Goal: Task Accomplishment & Management: Use online tool/utility

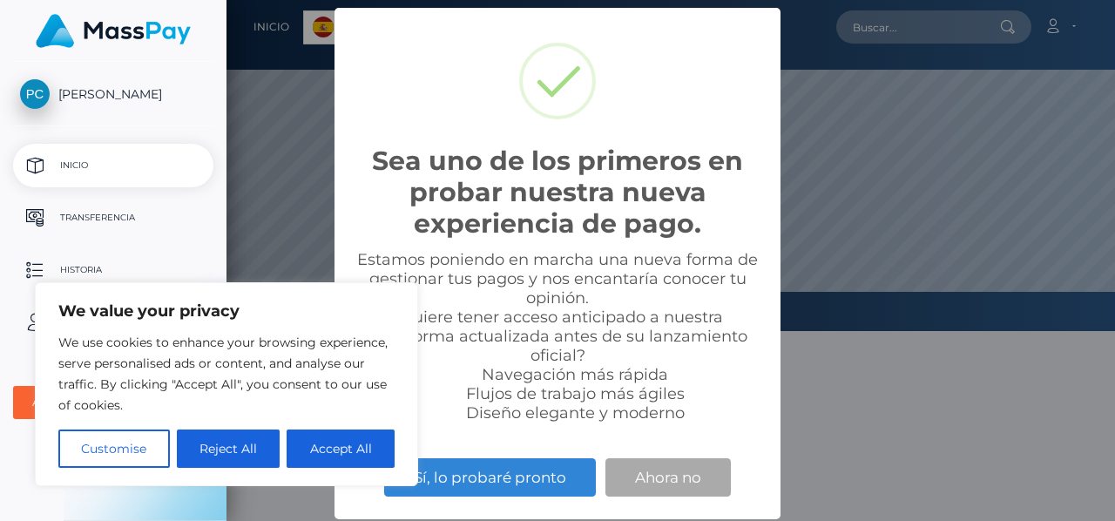
scroll to position [331, 888]
click at [340, 448] on button "Accept All" at bounding box center [341, 448] width 108 height 38
checkbox input "true"
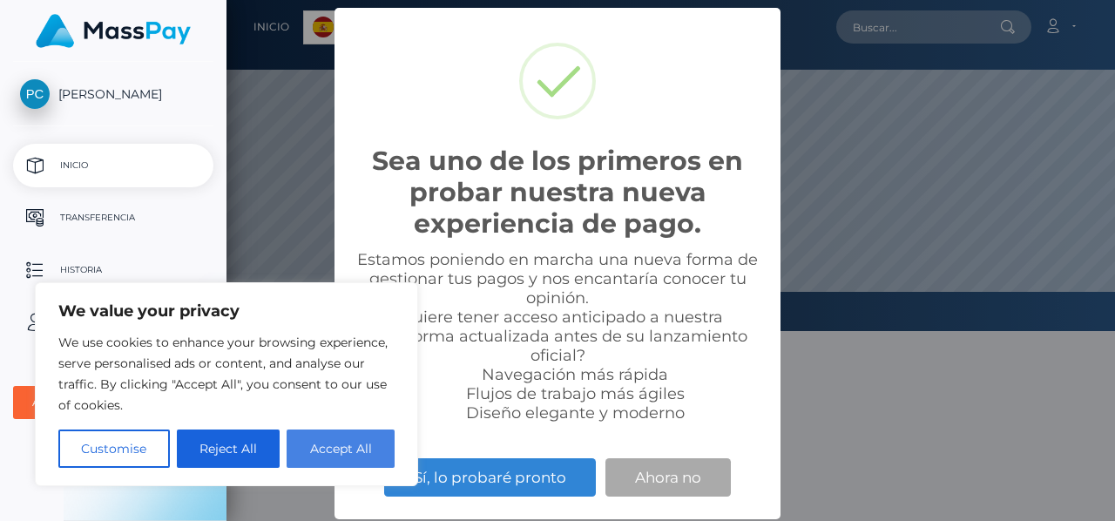
checkbox input "true"
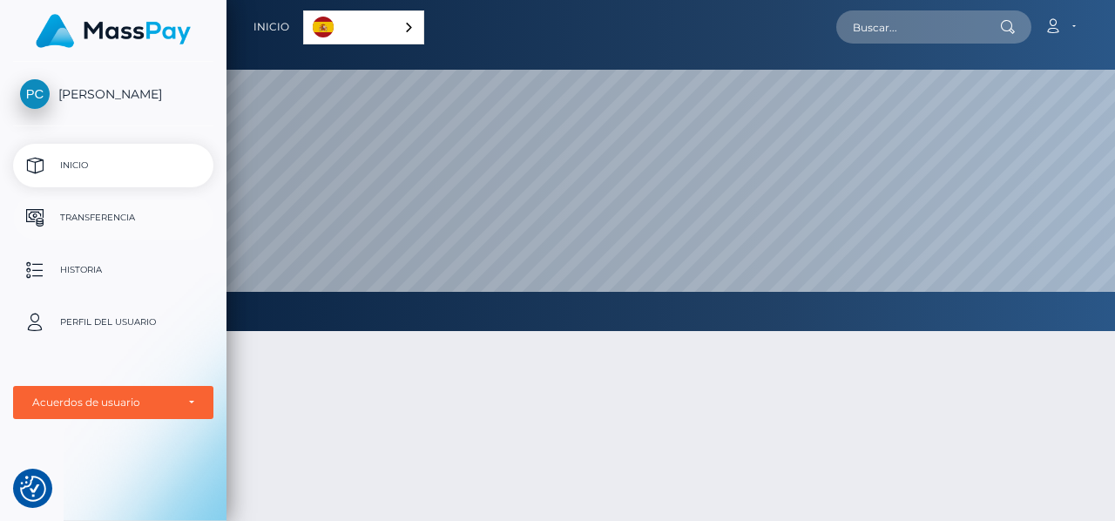
click at [125, 213] on p "Transferencia" at bounding box center [113, 218] width 186 height 26
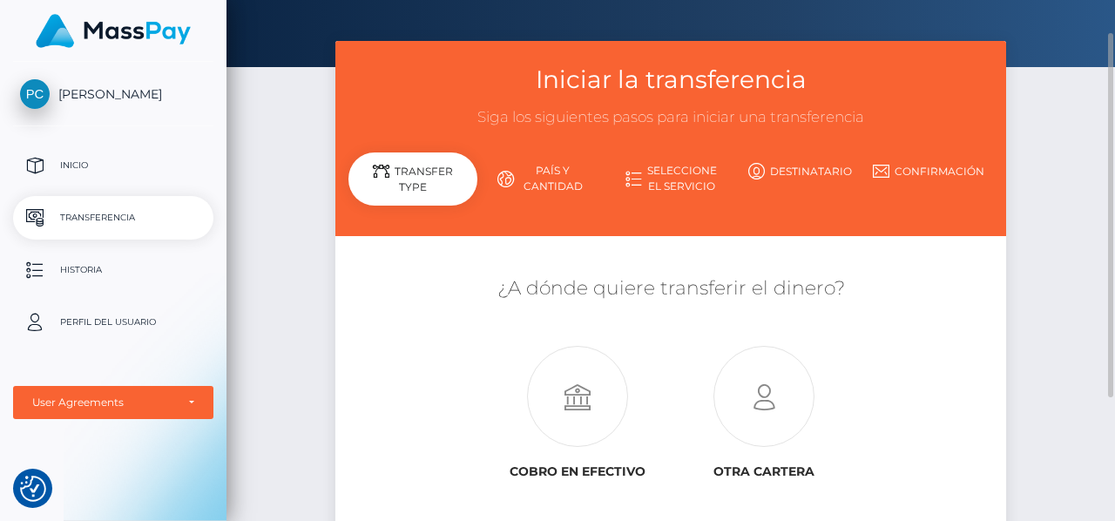
scroll to position [49, 0]
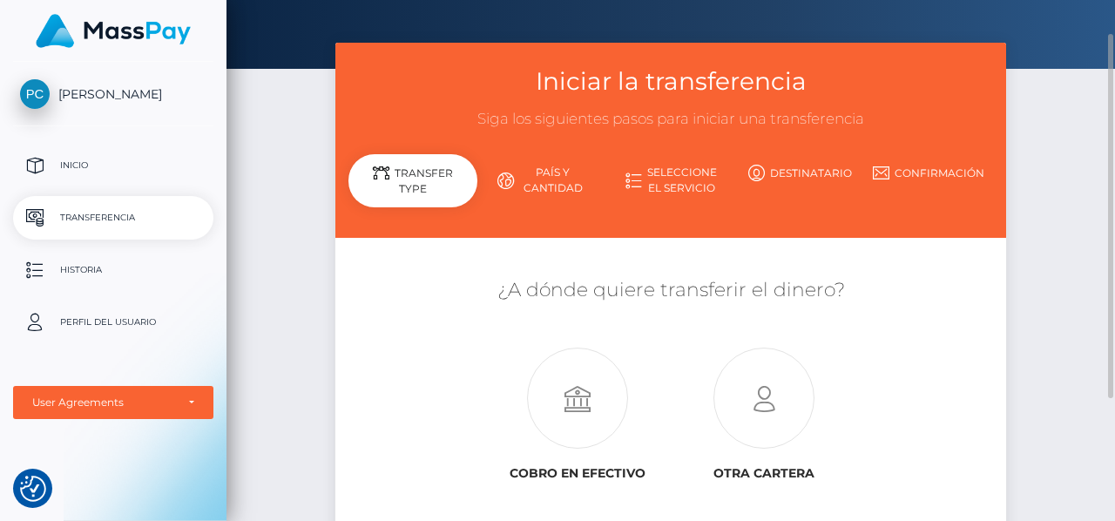
click at [566, 172] on link "País y cantidad" at bounding box center [541, 180] width 129 height 45
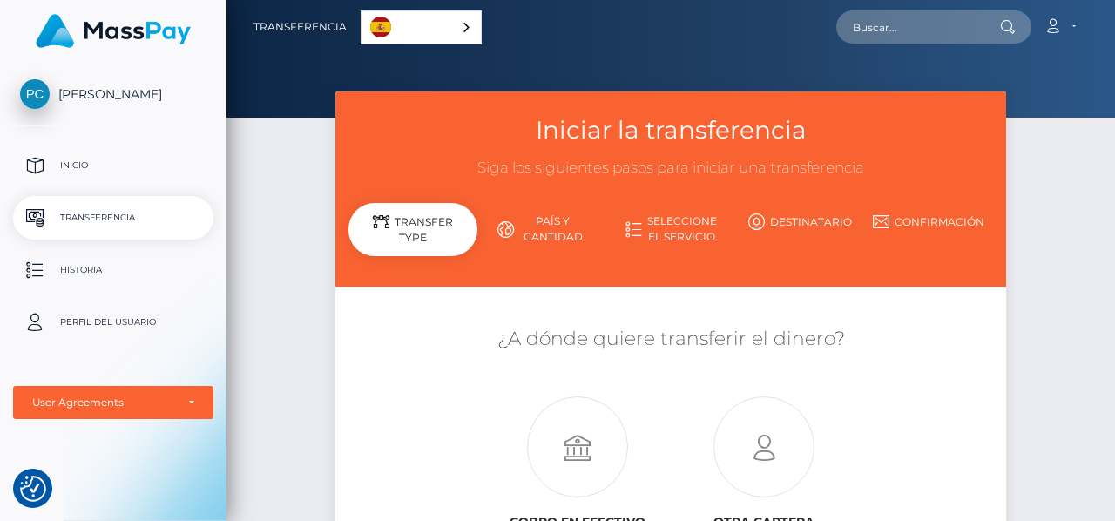
click at [108, 147] on link "Inicio" at bounding box center [113, 166] width 200 height 44
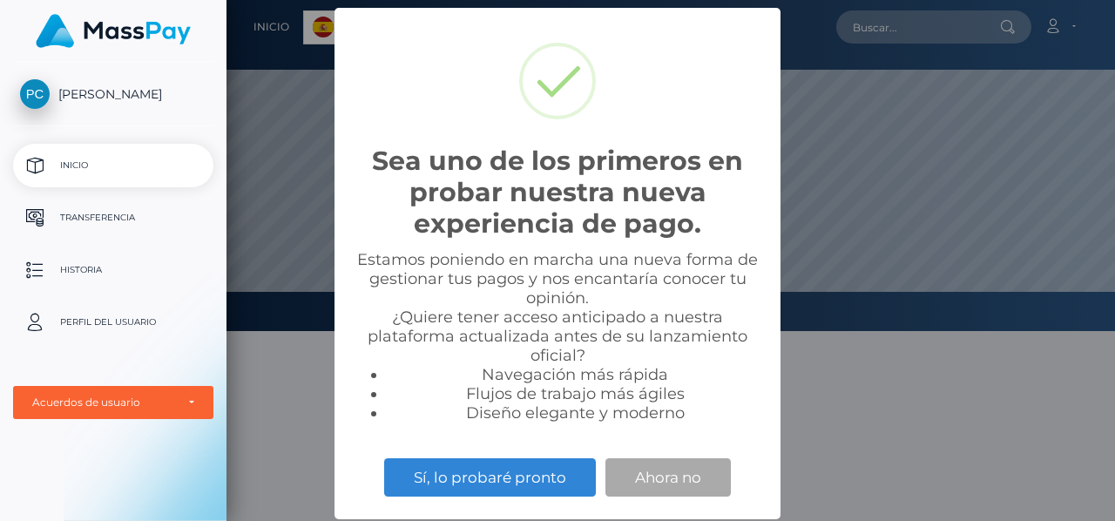
scroll to position [331, 888]
click at [301, 400] on div "Sea uno de los primeros en probar nuestra nueva experiencia de pago. × Estamos …" at bounding box center [557, 260] width 1115 height 521
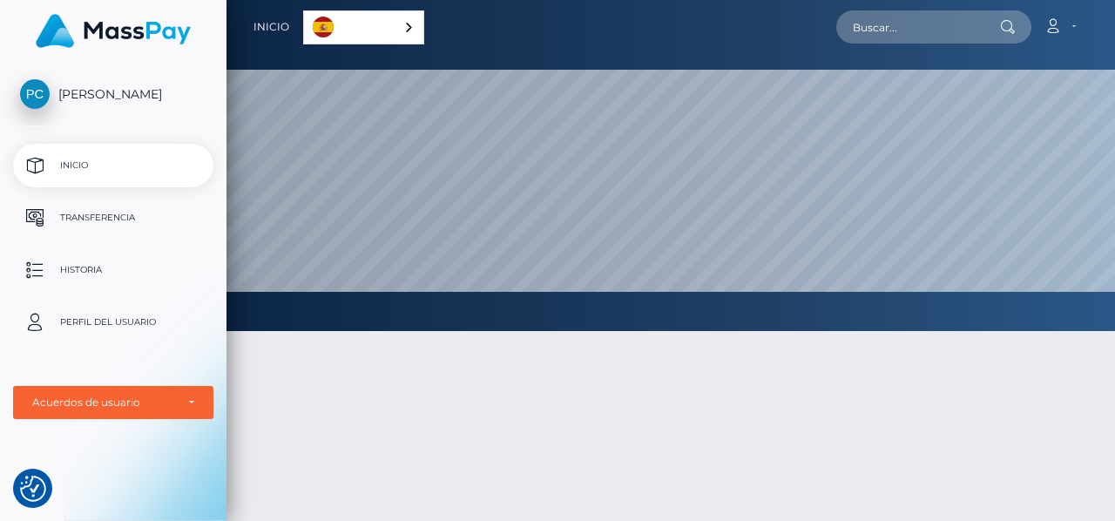
click at [381, 30] on link "Español" at bounding box center [363, 27] width 119 height 32
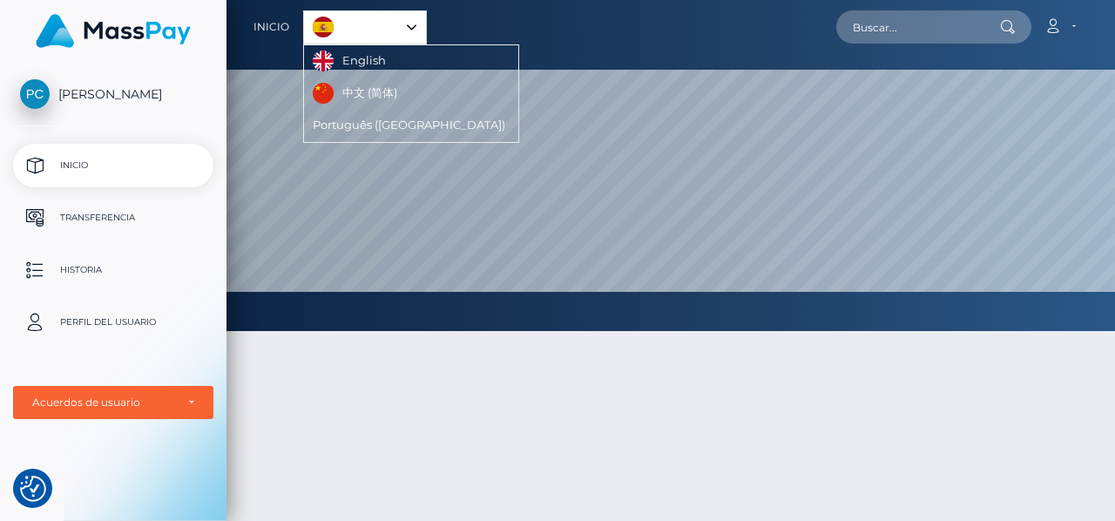
click at [381, 30] on link "Español" at bounding box center [365, 27] width 122 height 32
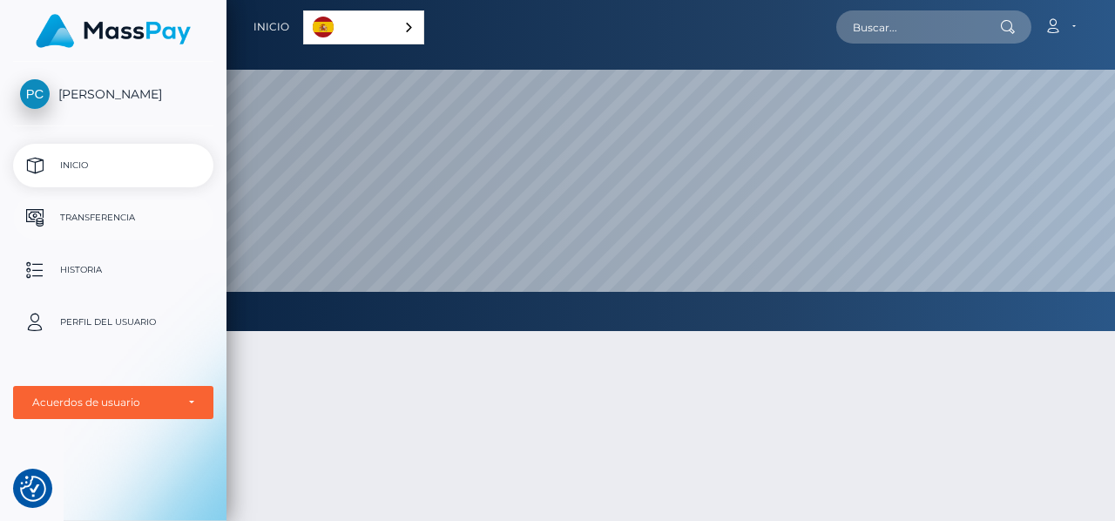
click at [91, 214] on p "Transferencia" at bounding box center [113, 218] width 186 height 26
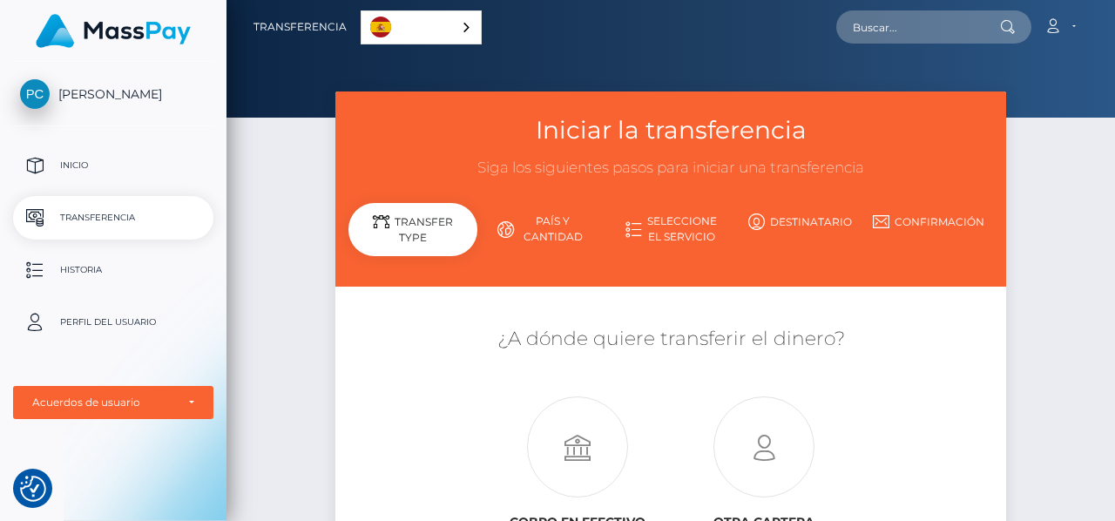
click at [554, 225] on link "País y cantidad" at bounding box center [541, 228] width 129 height 45
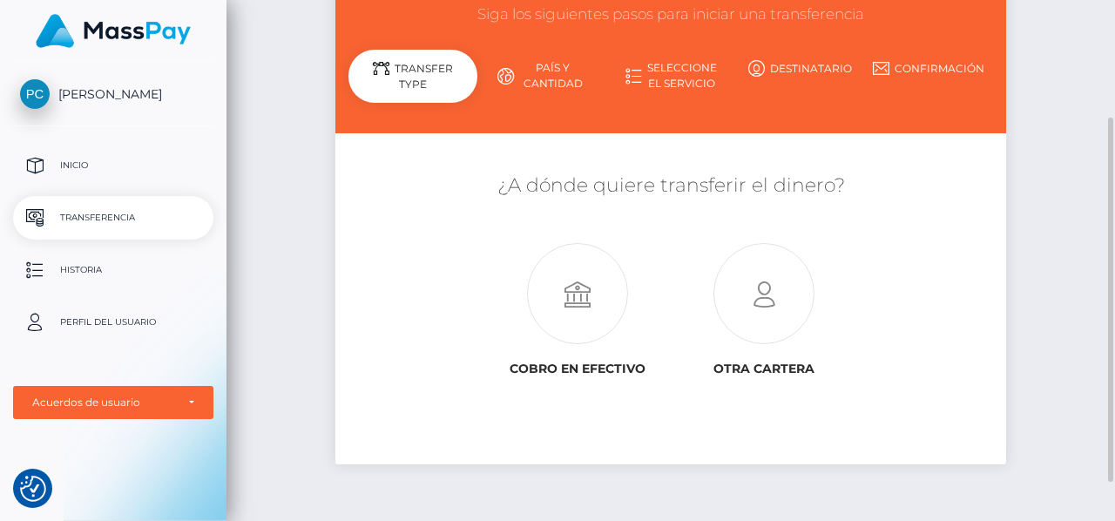
scroll to position [160, 0]
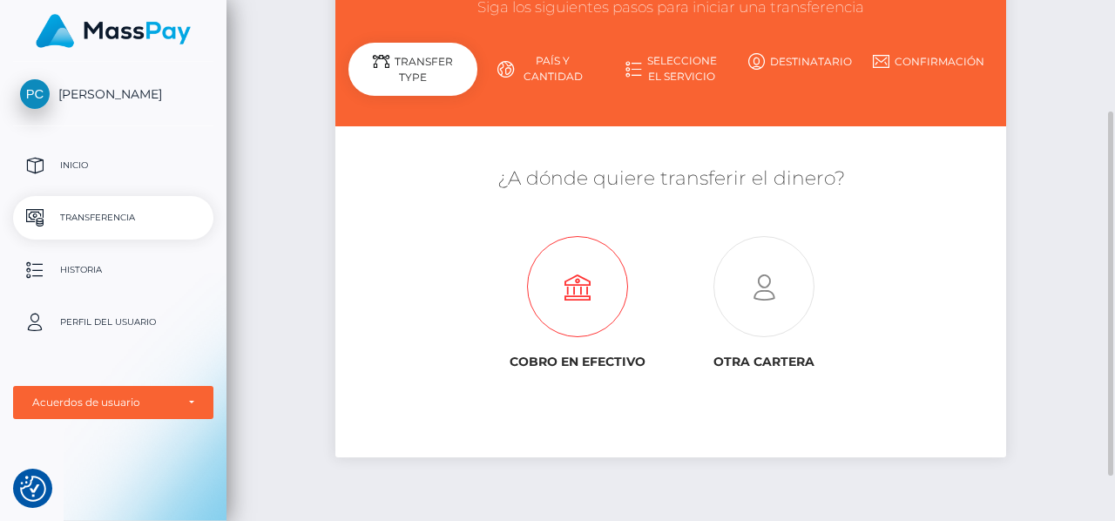
click at [571, 312] on icon at bounding box center [577, 287] width 186 height 101
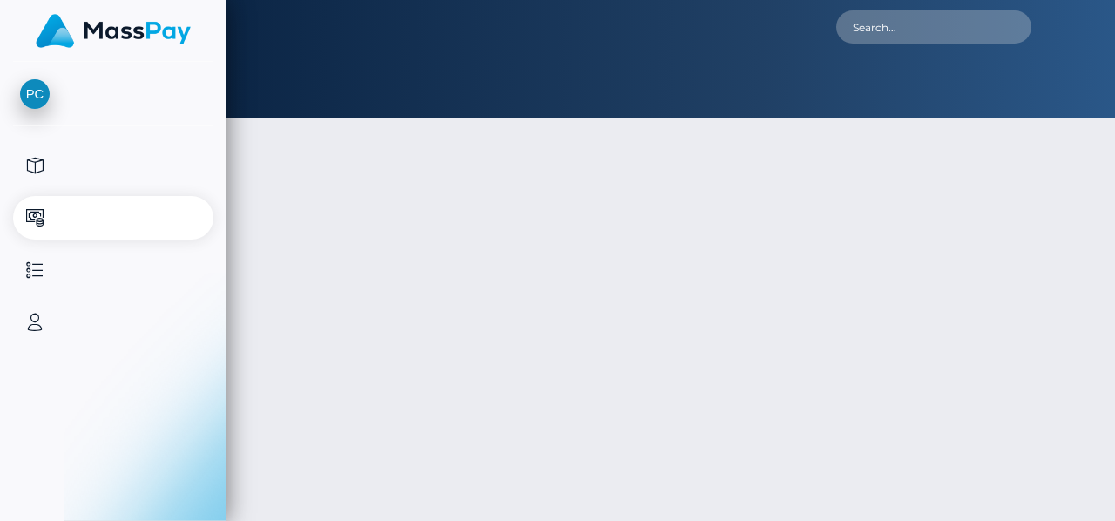
type input "NaN"
select select
